Goal: Task Accomplishment & Management: Complete application form

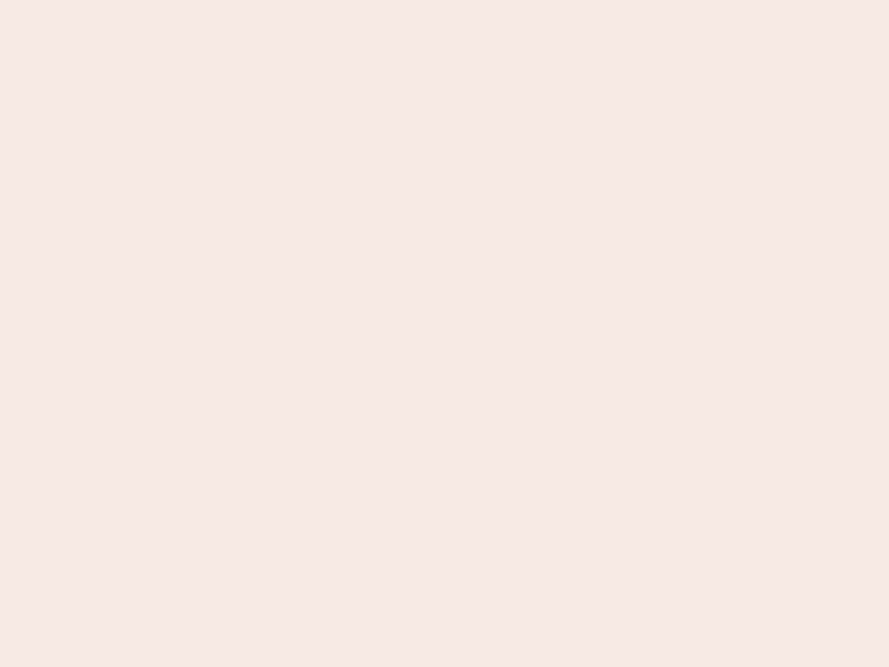
click at [444, 333] on nb-app "Almost there Thank you for registering for Newbook. Your account is under revie…" at bounding box center [444, 333] width 889 height 667
click at [444, 0] on nb-app "Almost there Thank you for registering for Newbook. Your account is under revie…" at bounding box center [444, 333] width 889 height 667
click at [475, 0] on nb-app "Almost there Thank you for registering for Newbook. Your account is under revie…" at bounding box center [444, 333] width 889 height 667
click at [444, 333] on nb-app "Almost there Thank you for registering for Newbook. Your account is under revie…" at bounding box center [444, 333] width 889 height 667
click at [444, 0] on nb-app "Almost there Thank you for registering for Newbook. Your account is under revie…" at bounding box center [444, 333] width 889 height 667
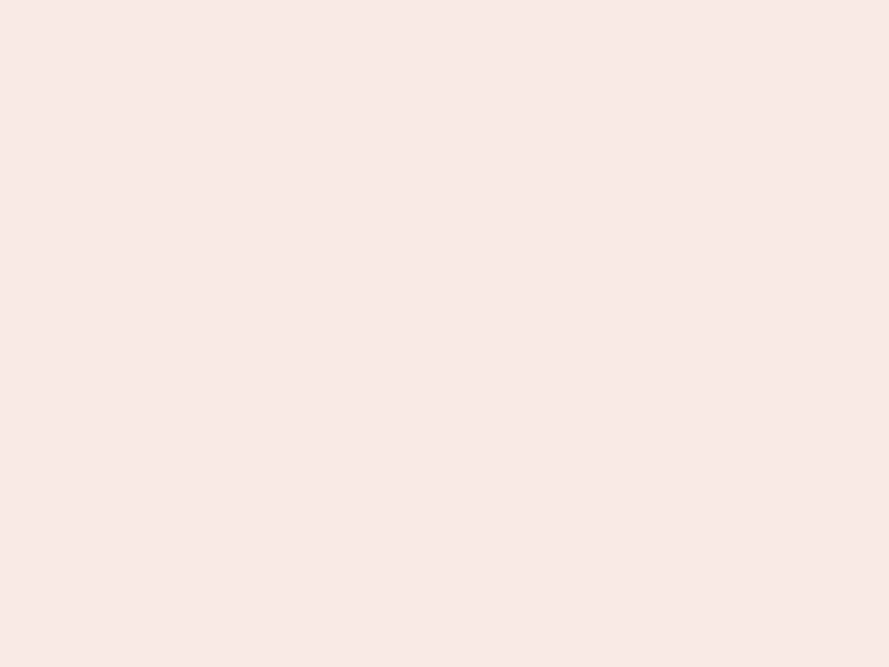
click at [310, 0] on nb-app "Almost there Thank you for registering for Newbook. Your account is under revie…" at bounding box center [444, 333] width 889 height 667
click at [444, 333] on nb-app "Almost there Thank you for registering for Newbook. Your account is under revie…" at bounding box center [444, 333] width 889 height 667
click at [444, 0] on nb-app "Almost there Thank you for registering for Newbook. Your account is under revie…" at bounding box center [444, 333] width 889 height 667
click at [310, 0] on nb-app "Almost there Thank you for registering for Newbook. Your account is under revie…" at bounding box center [444, 333] width 889 height 667
click at [444, 333] on nb-app "Almost there Thank you for registering for Newbook. Your account is under revie…" at bounding box center [444, 333] width 889 height 667
